Goal: Task Accomplishment & Management: Use online tool/utility

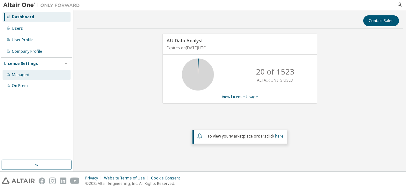
click at [26, 75] on div "Managed" at bounding box center [21, 74] width 18 height 5
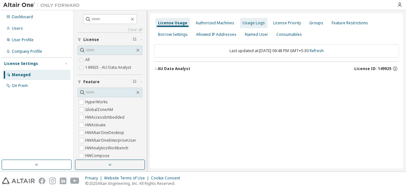
click at [252, 22] on div "Usage Logs" at bounding box center [254, 22] width 22 height 5
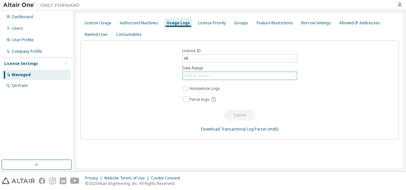
click at [246, 75] on div "Click to select" at bounding box center [240, 76] width 114 height 8
click at [198, 94] on li "Last 30 days" at bounding box center [239, 93] width 113 height 8
click at [293, 76] on icon at bounding box center [293, 75] width 6 height 6
click at [290, 75] on div "Click to select" at bounding box center [240, 76] width 114 height 8
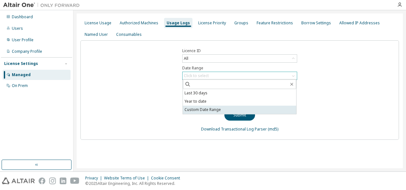
click at [213, 110] on li "Custom Date Range" at bounding box center [239, 109] width 113 height 8
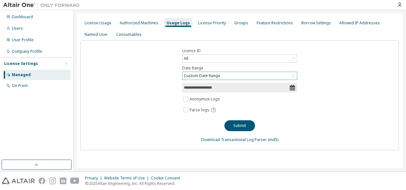
click at [292, 88] on icon at bounding box center [292, 87] width 6 height 6
click at [277, 87] on input "**********" at bounding box center [236, 87] width 105 height 6
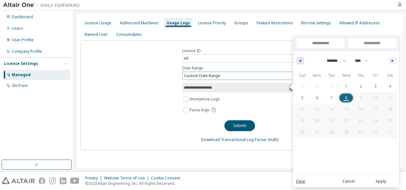
click at [298, 60] on icon "button" at bounding box center [299, 60] width 3 height 3
select select "*"
click at [316, 98] on span "8" at bounding box center [317, 97] width 2 height 11
type input "*"
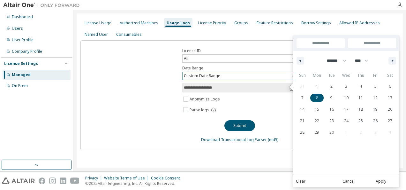
type input "**********"
click at [392, 60] on icon "button" at bounding box center [393, 60] width 3 height 3
select select "*"
click at [346, 97] on span "8" at bounding box center [346, 97] width 2 height 11
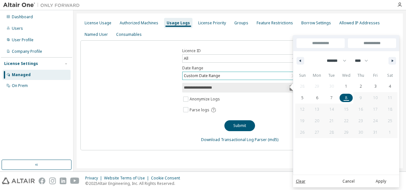
type input "**"
type input "**********"
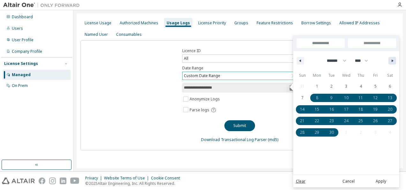
click at [391, 60] on button "button" at bounding box center [392, 61] width 8 height 8
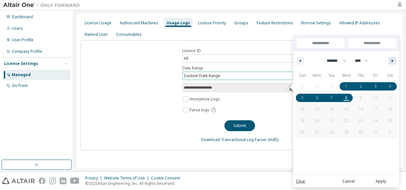
select select "*"
click at [244, 124] on button "Submit" at bounding box center [239, 125] width 31 height 11
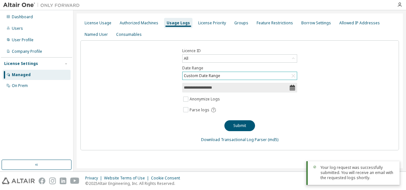
click at [380, 180] on div at bounding box center [357, 180] width 74 height 1
click at [277, 86] on input "**********" at bounding box center [236, 87] width 105 height 6
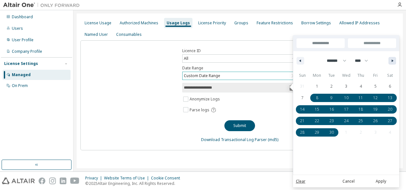
click at [391, 61] on button "button" at bounding box center [392, 61] width 8 height 8
select select "*"
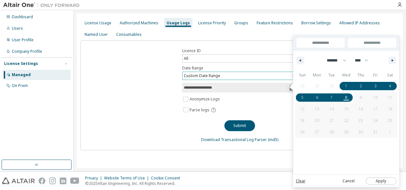
click at [379, 182] on button "Apply" at bounding box center [381, 180] width 31 height 7
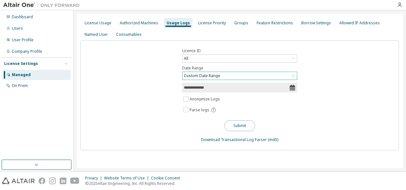
click at [242, 122] on button "Submit" at bounding box center [239, 125] width 31 height 11
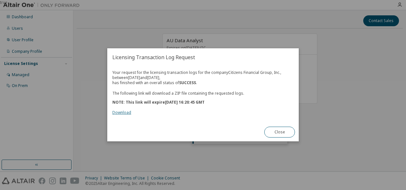
click at [117, 113] on link "Download" at bounding box center [121, 112] width 19 height 5
click at [347, 70] on div "true" at bounding box center [203, 95] width 406 height 190
